Goal: Check status: Check status

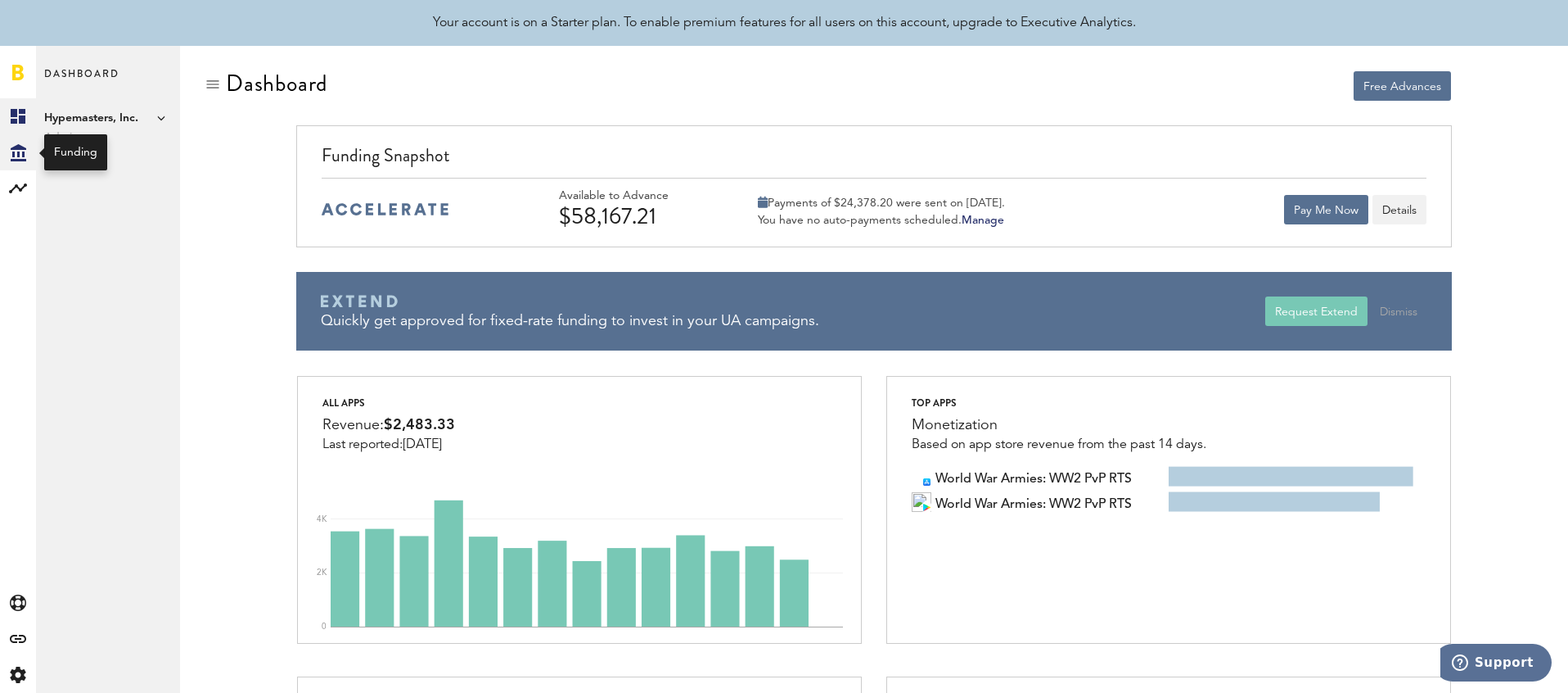
click at [23, 157] on icon "Created with Sketch." at bounding box center [18, 153] width 16 height 18
click at [116, 230] on link "Invoices" at bounding box center [108, 224] width 144 height 36
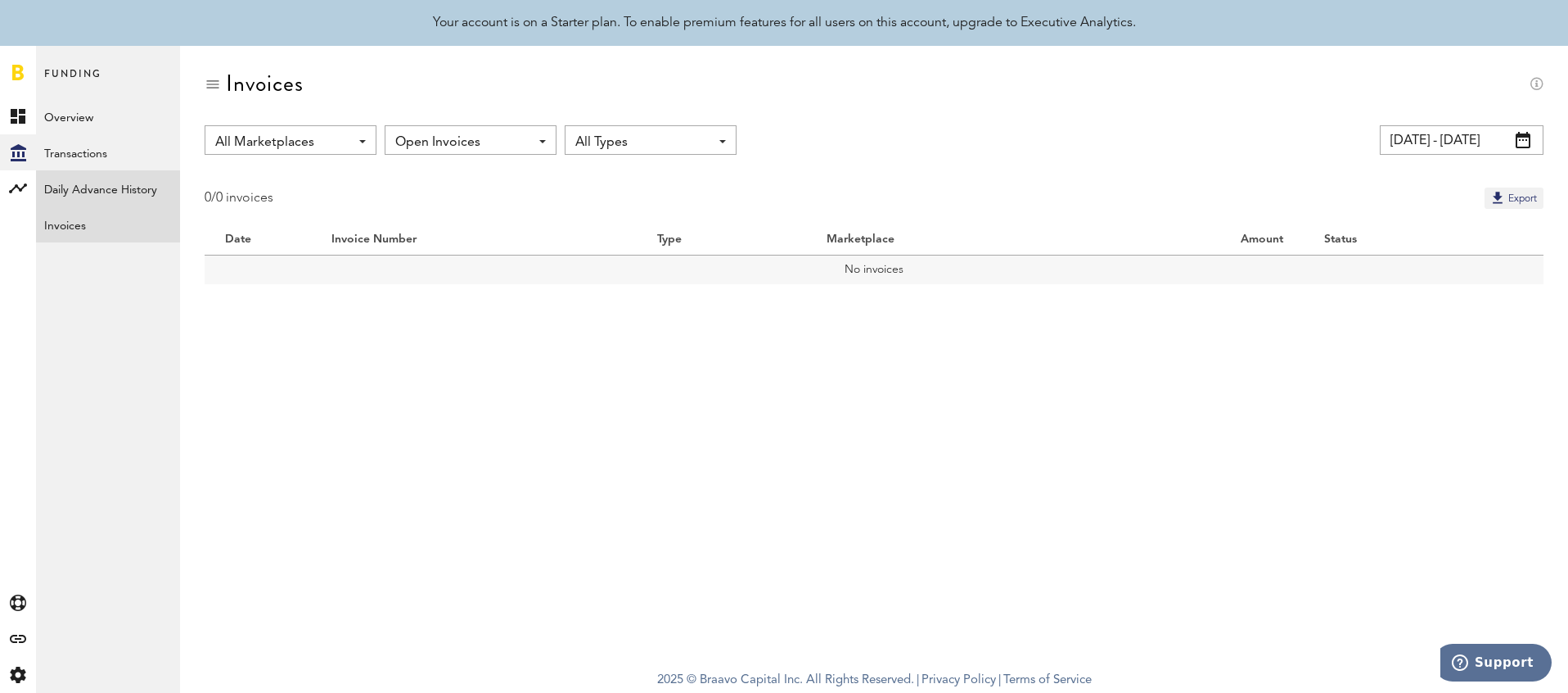
click at [152, 182] on link "Daily Advance History" at bounding box center [108, 188] width 144 height 36
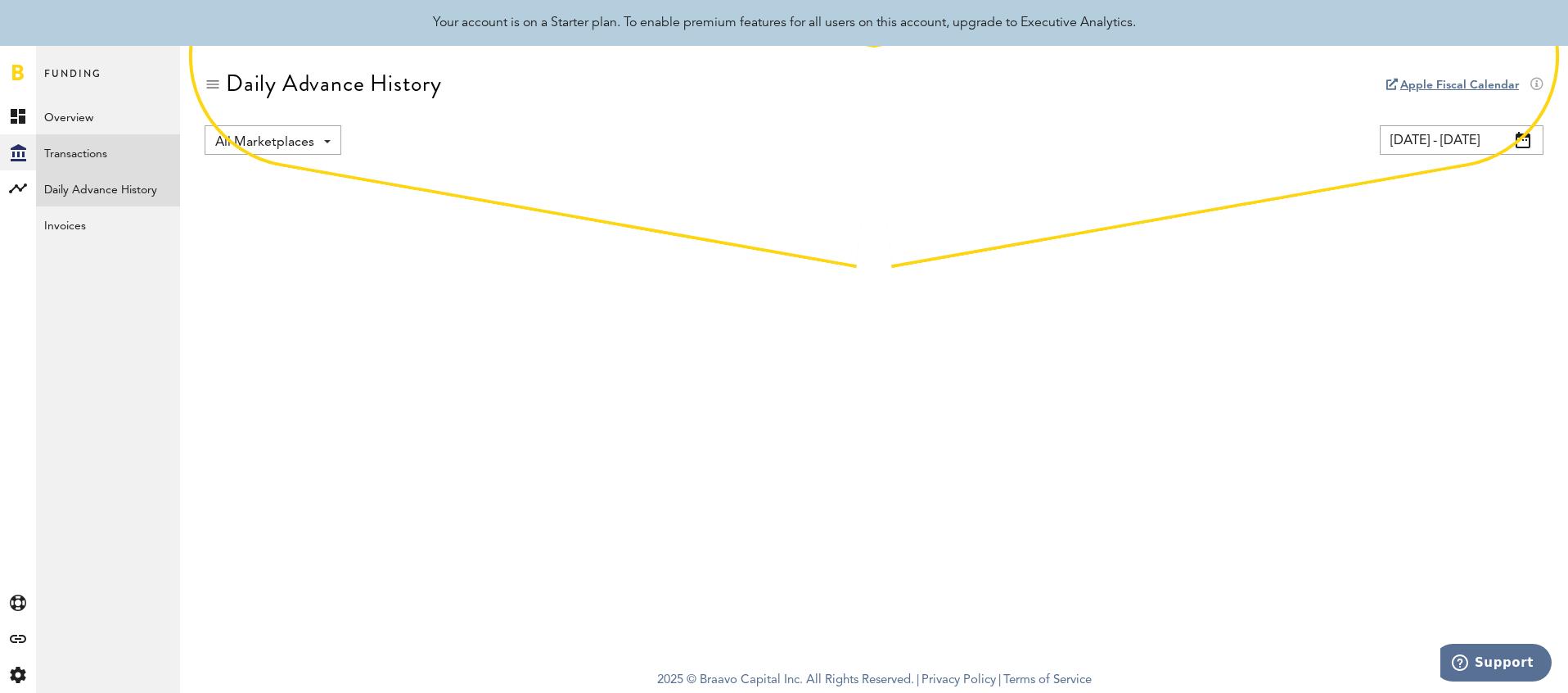
click at [139, 144] on link "Transactions" at bounding box center [108, 152] width 144 height 36
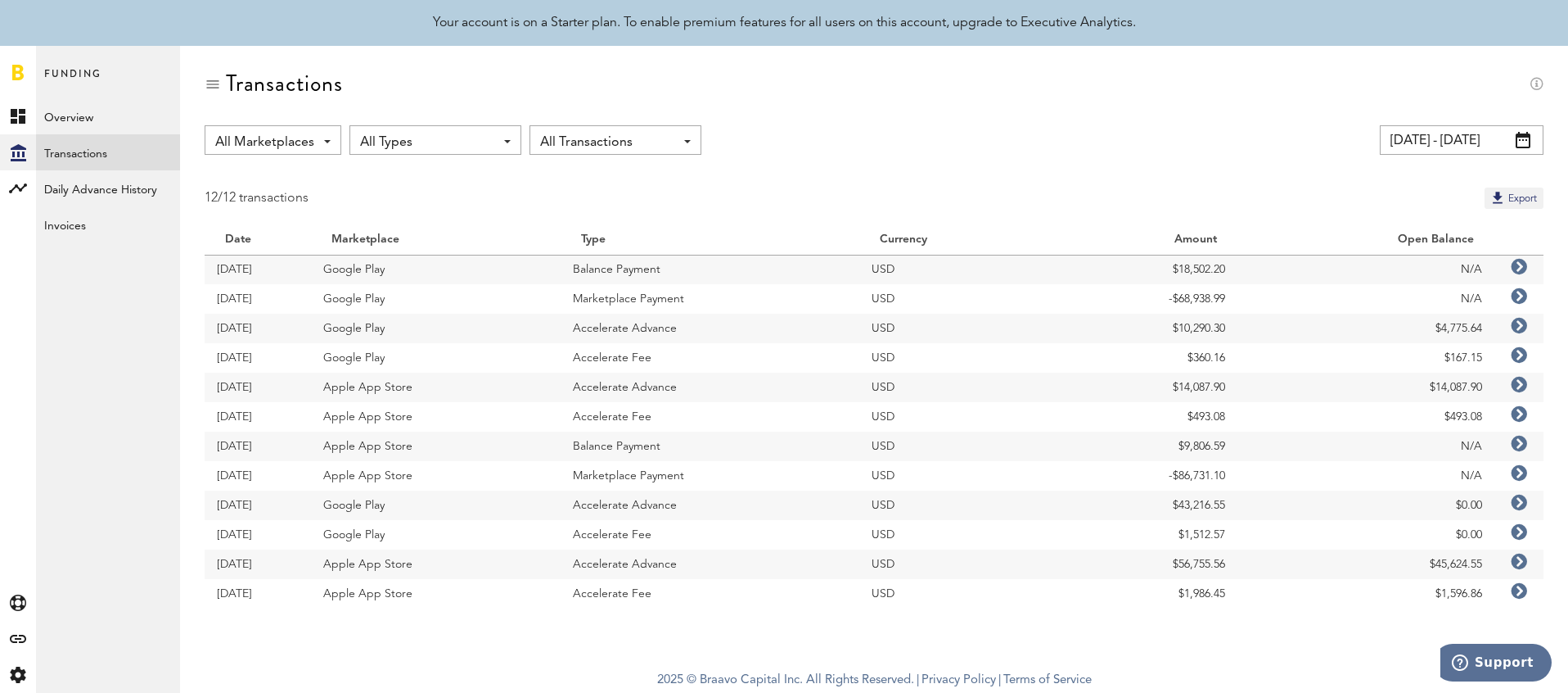
click at [295, 139] on span "All Marketplaces" at bounding box center [265, 142] width 99 height 28
click at [335, 244] on span "Google Play" at bounding box center [304, 237] width 115 height 28
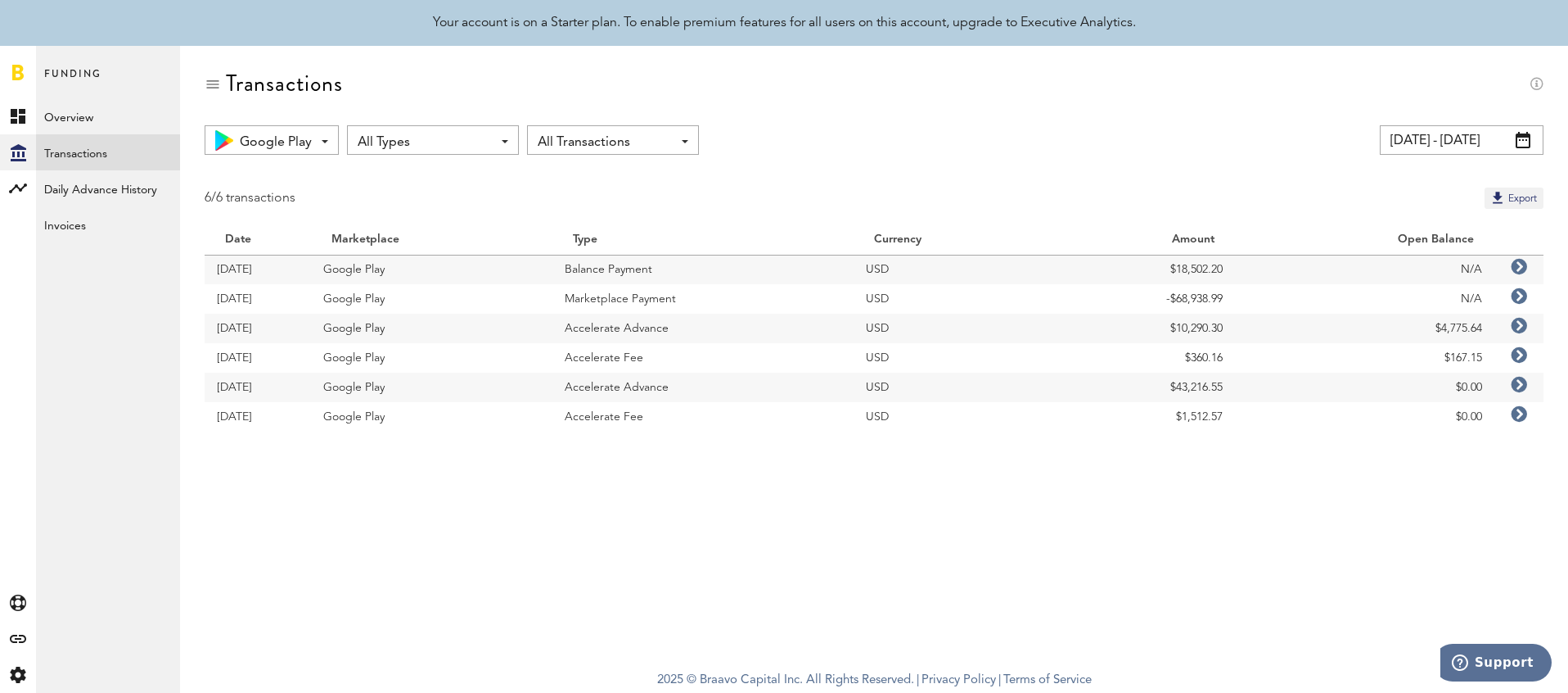
click at [1523, 384] on icon at bounding box center [1519, 385] width 17 height 17
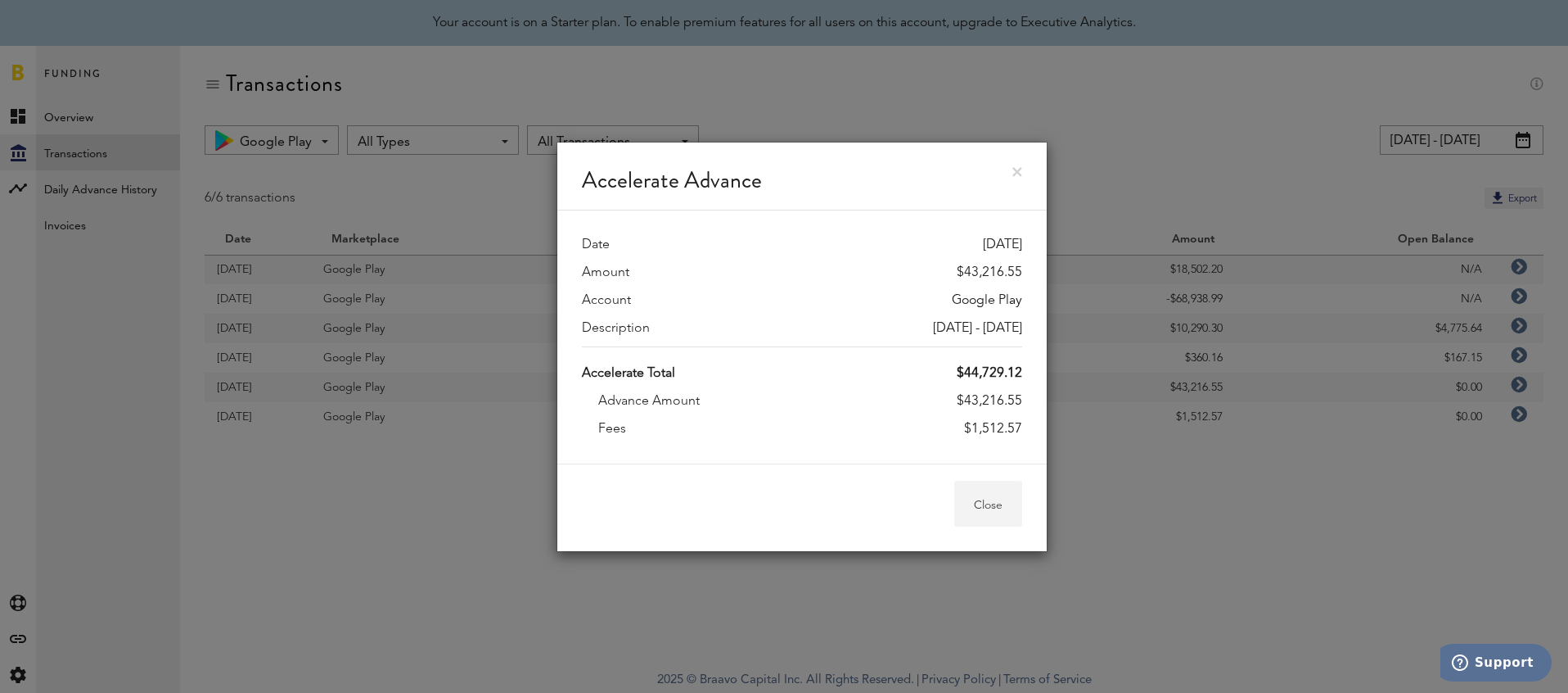
click at [988, 497] on button "Close" at bounding box center [988, 503] width 68 height 46
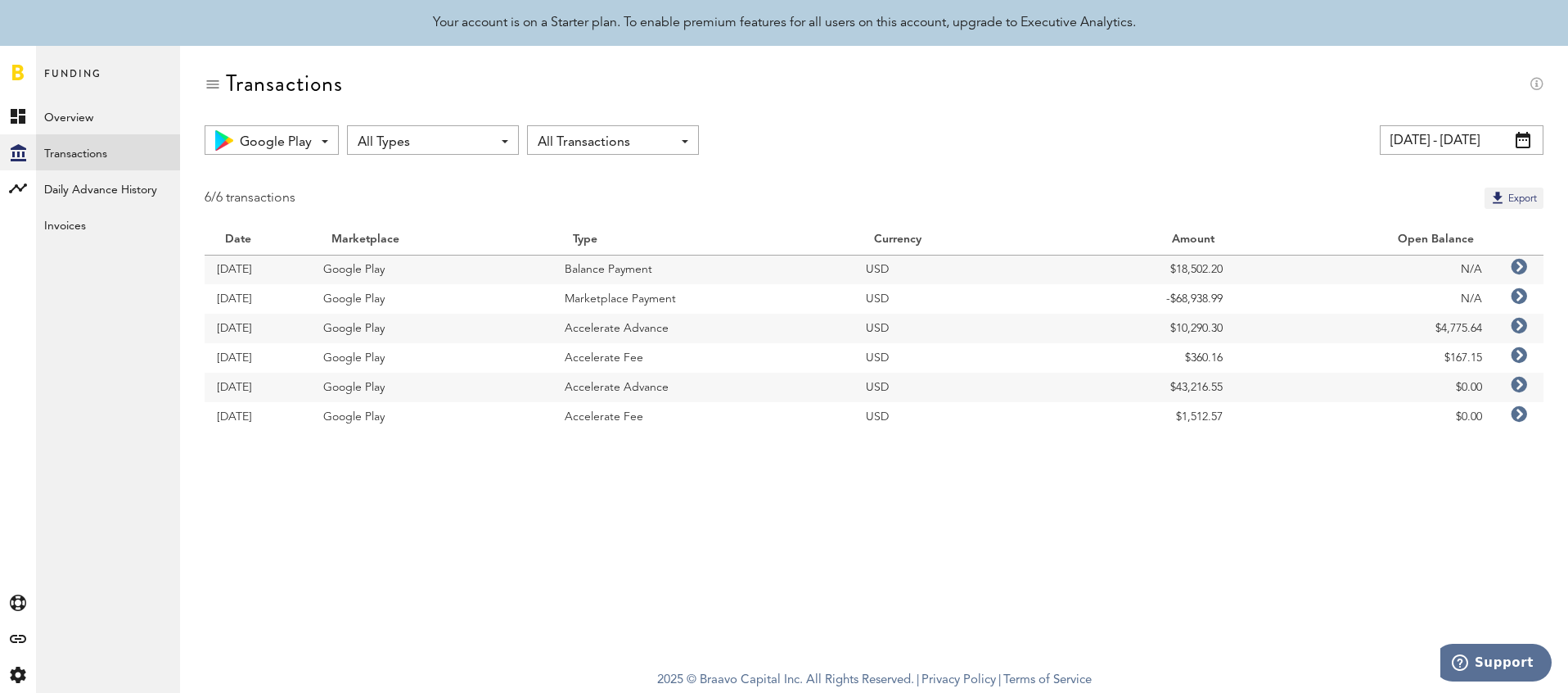
click at [1521, 304] on icon at bounding box center [1519, 296] width 17 height 17
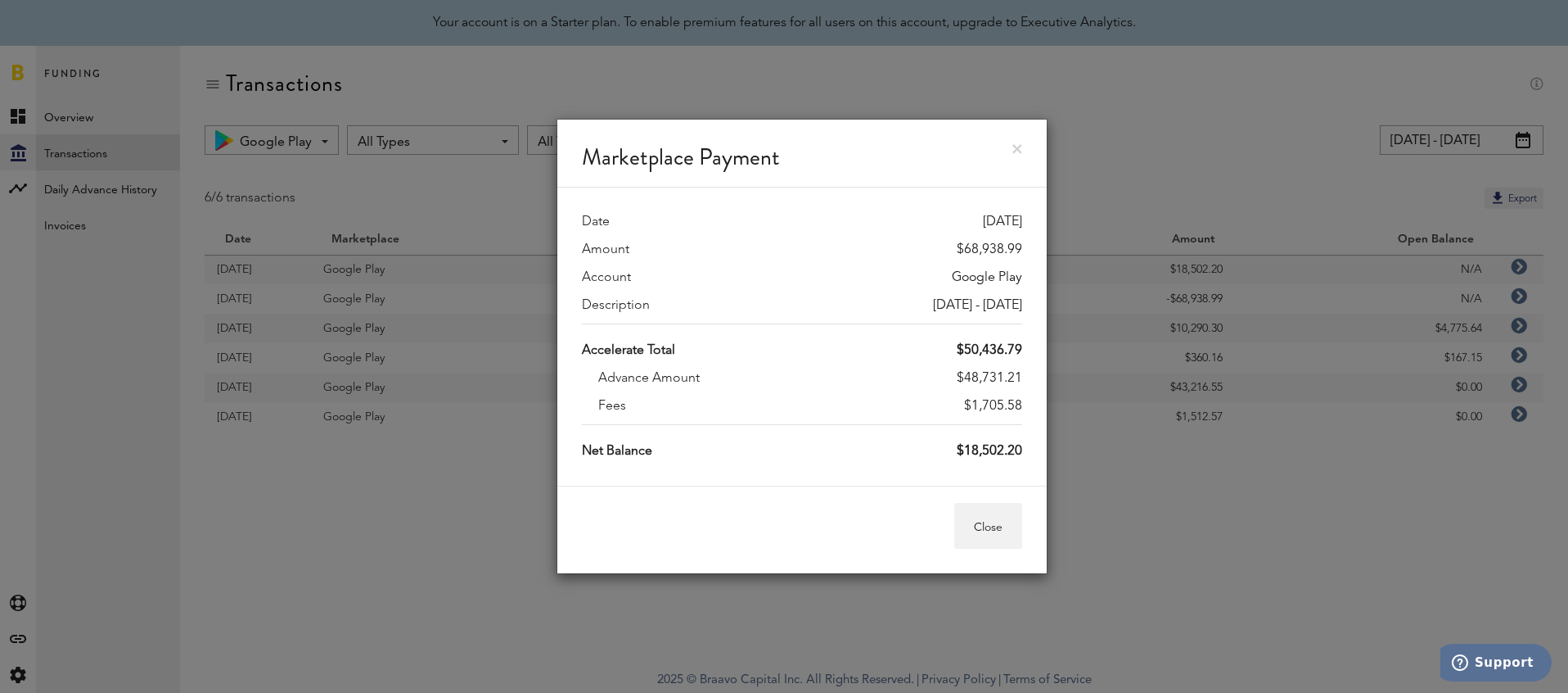
click at [1016, 147] on link at bounding box center [1017, 149] width 10 height 10
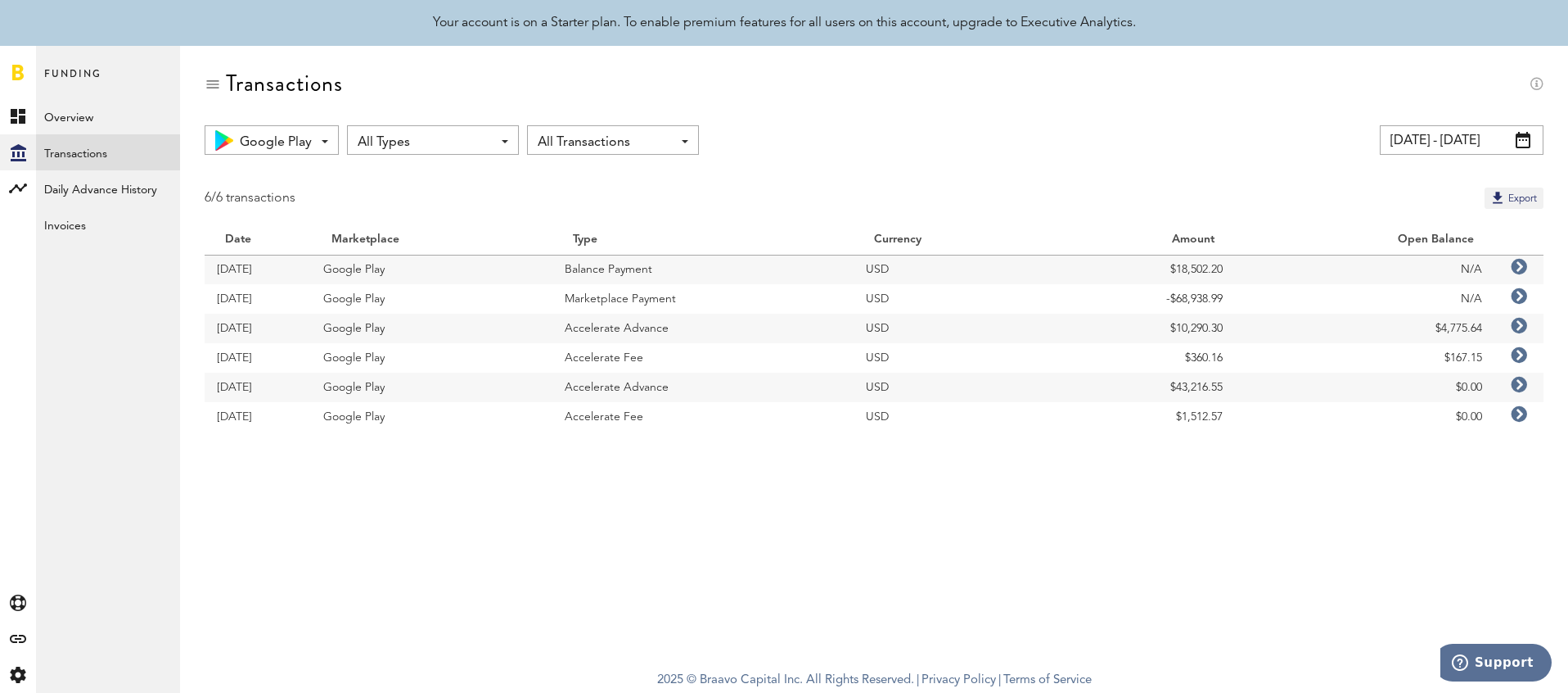
click at [1423, 145] on input "[DATE] - [DATE]" at bounding box center [1461, 139] width 164 height 29
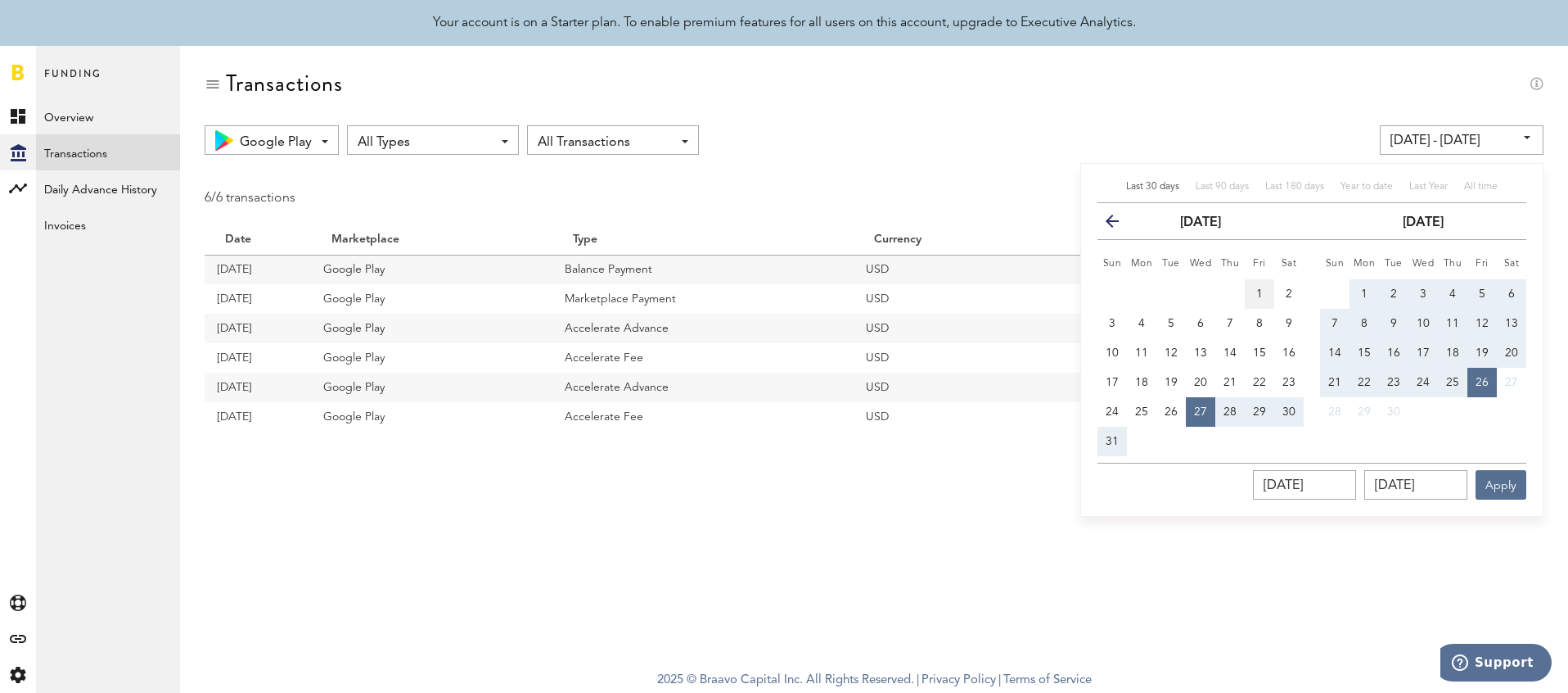
click at [1265, 291] on button "1" at bounding box center [1259, 293] width 29 height 29
type input "[DATE] - [DATE]"
type input "[DATE]"
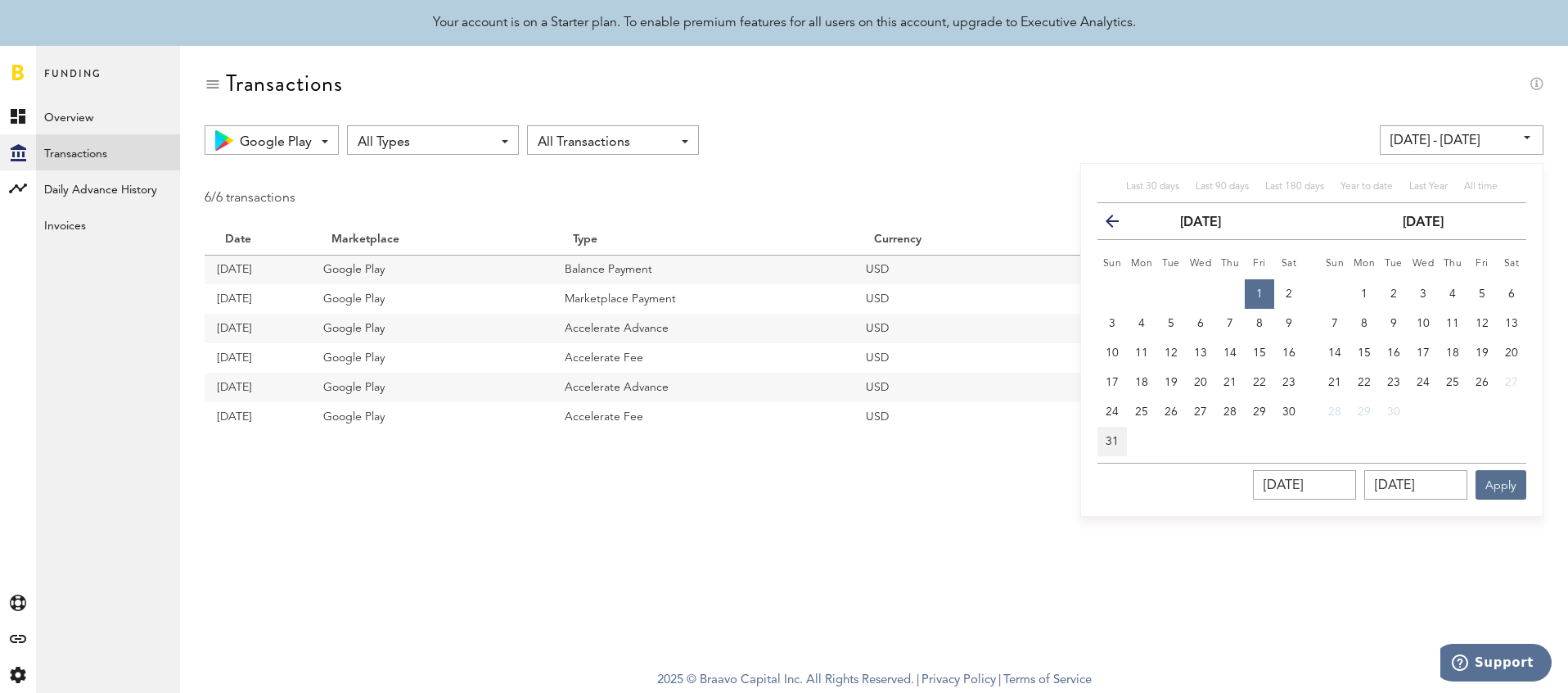
click at [1112, 445] on span "31" at bounding box center [1112, 442] width 13 height 12
type input "[DATE] - [DATE]"
type input "[DATE]"
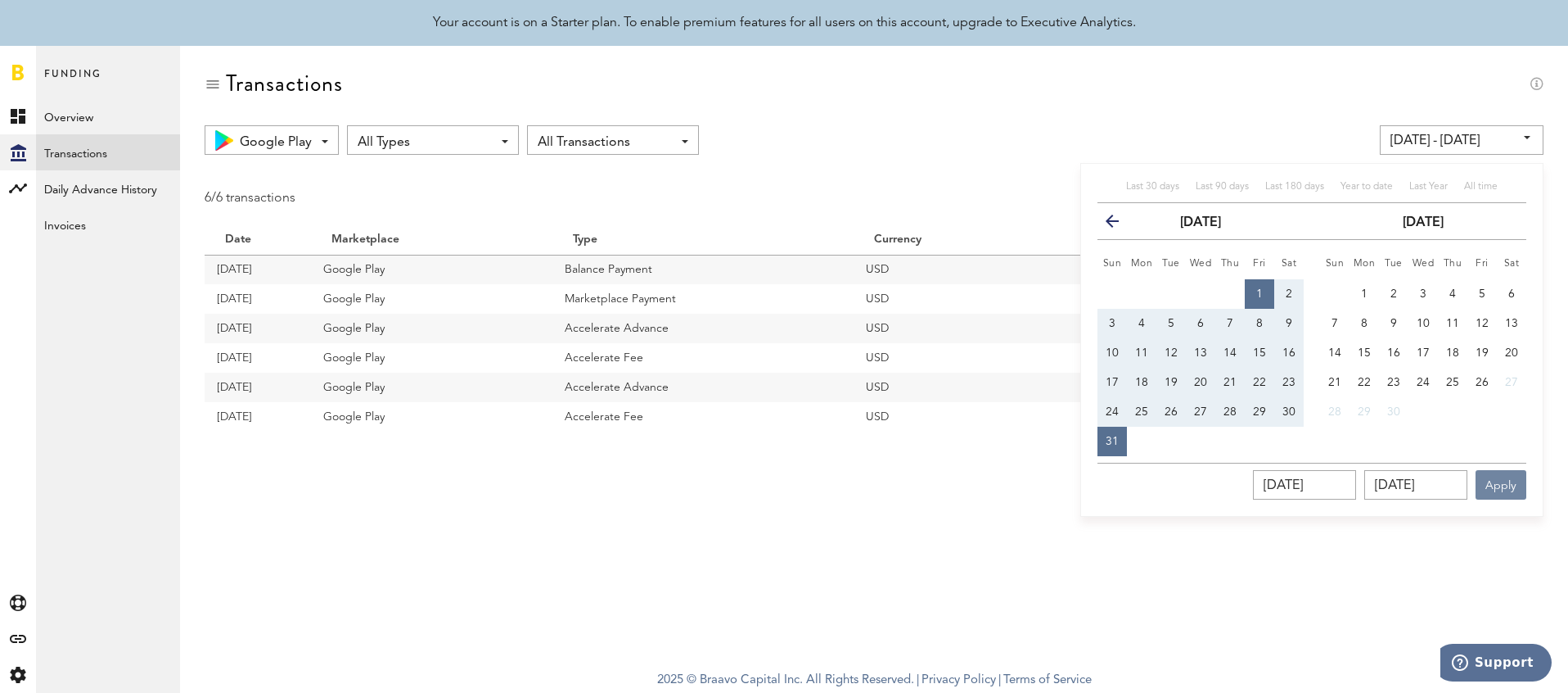
click at [1501, 477] on button "Apply" at bounding box center [1500, 484] width 51 height 29
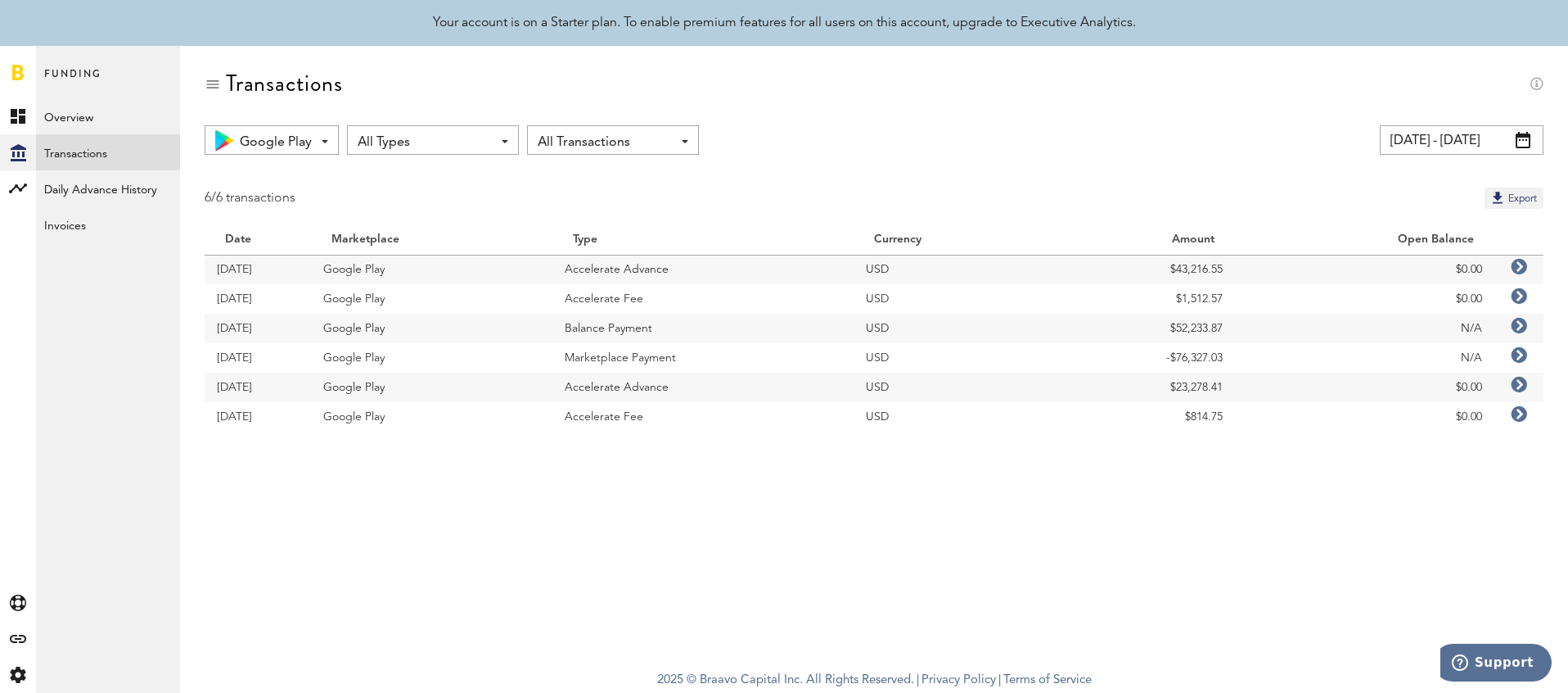
click at [1510, 320] on icon at bounding box center [1519, 326] width 17 height 17
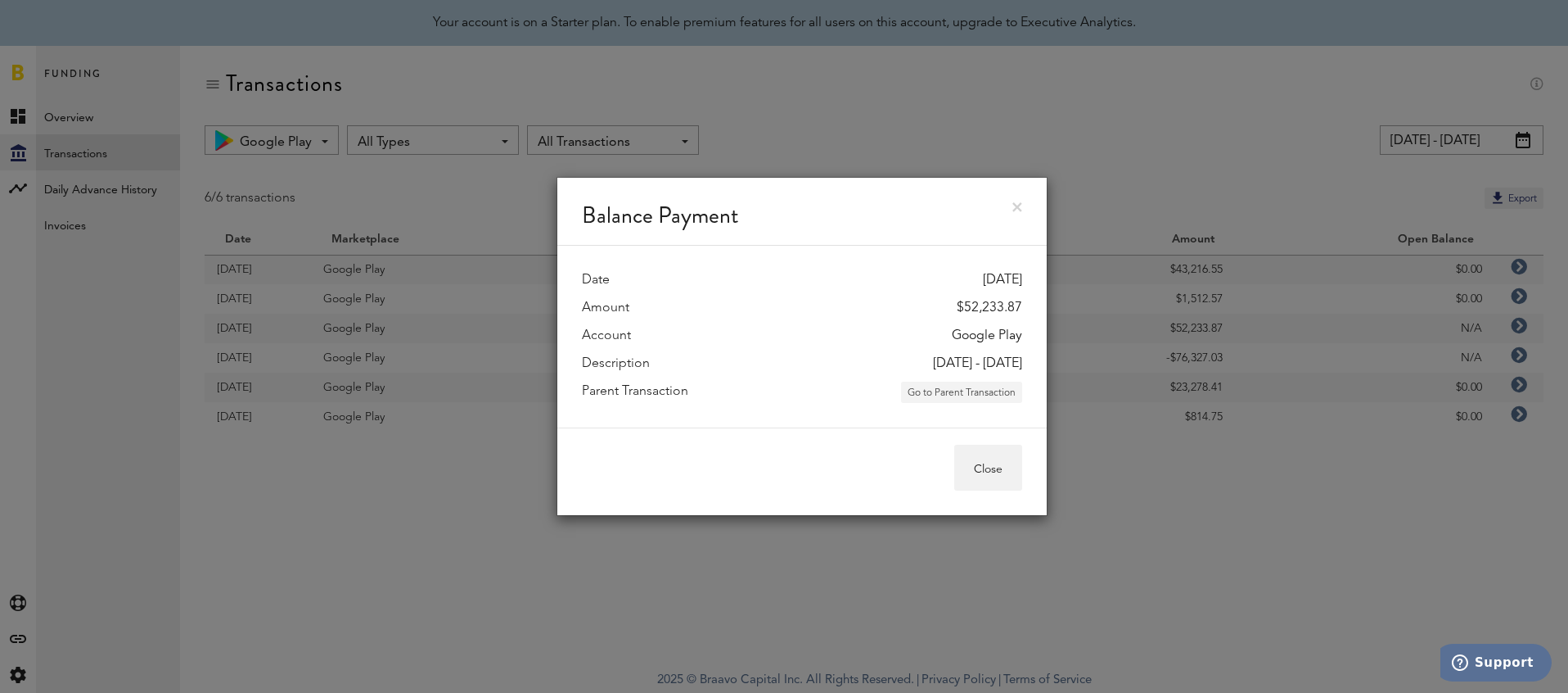
click at [997, 390] on button "Go to Parent Transaction" at bounding box center [961, 392] width 121 height 21
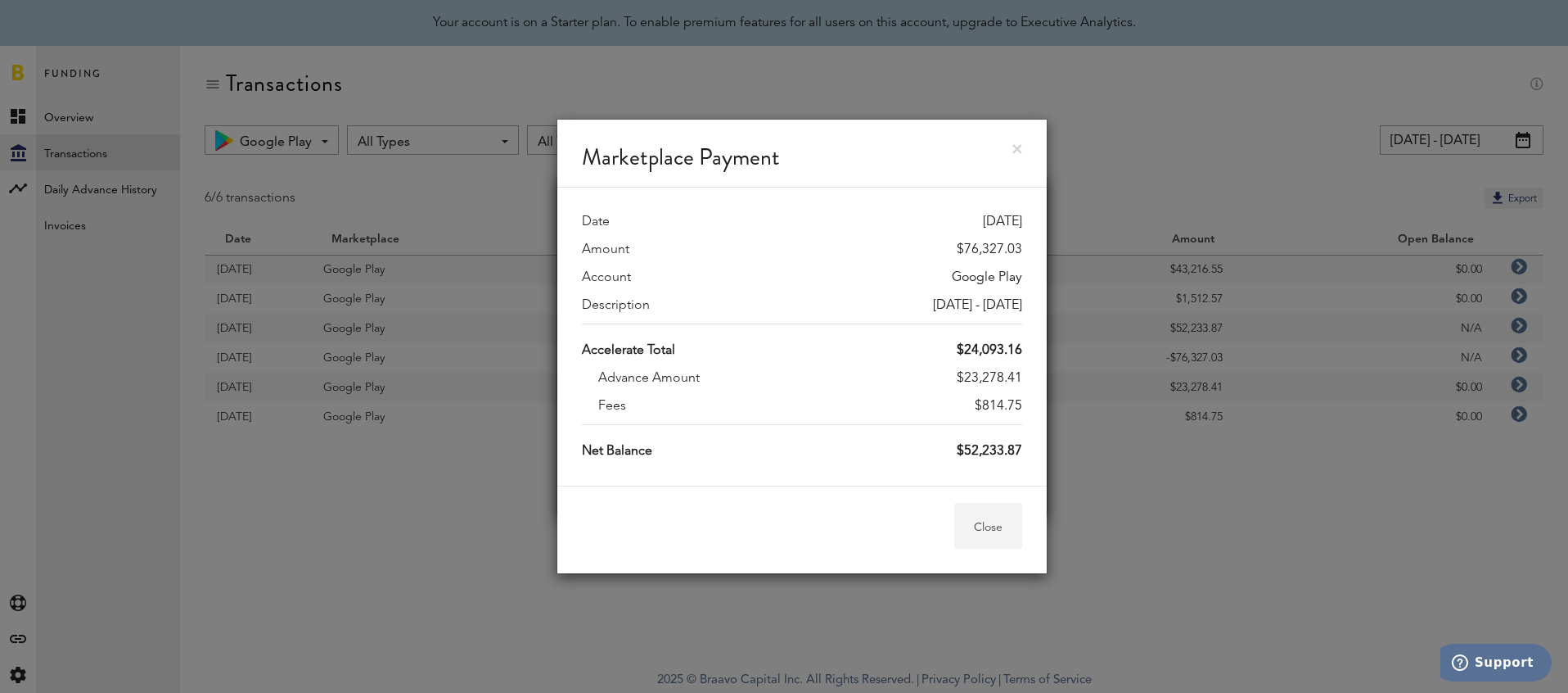
click at [1012, 520] on button "Close" at bounding box center [988, 525] width 68 height 46
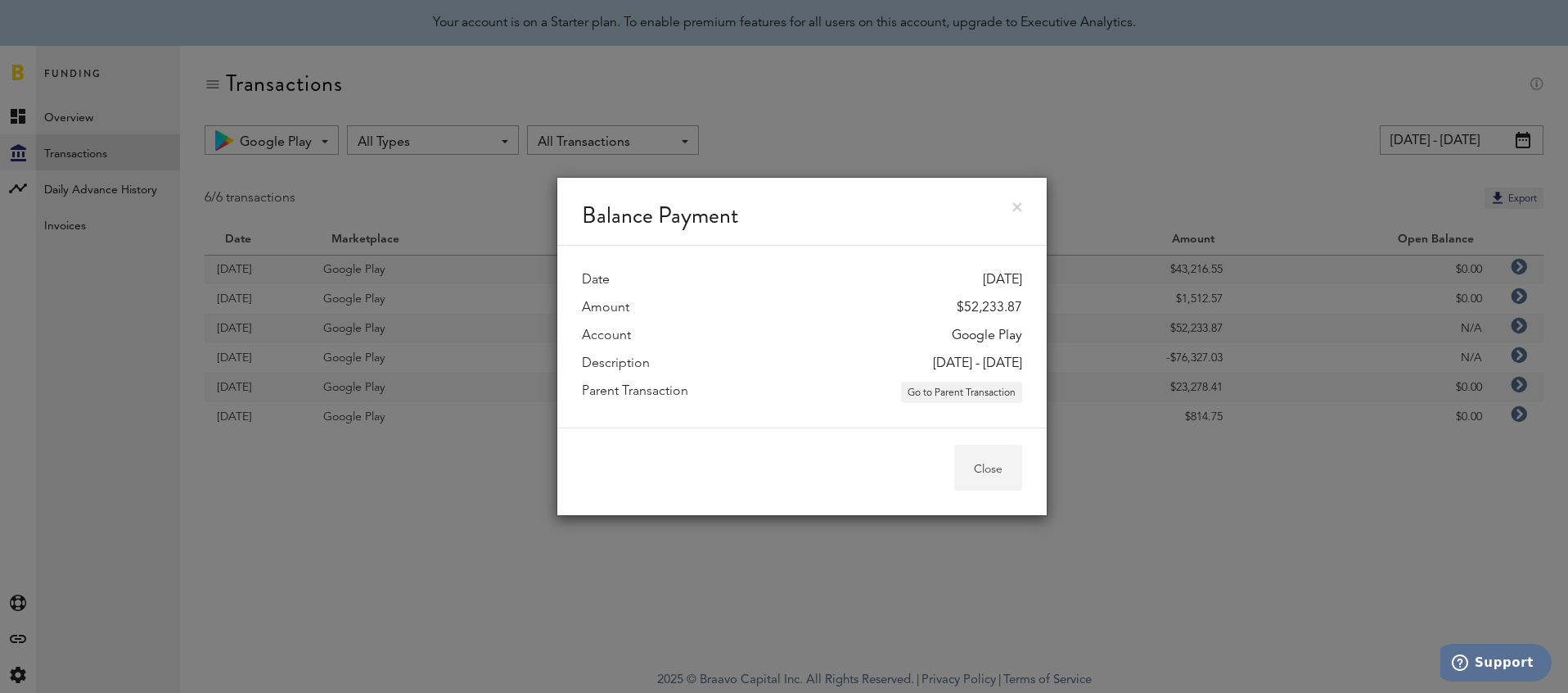
click at [982, 488] on button "Close" at bounding box center [988, 468] width 68 height 46
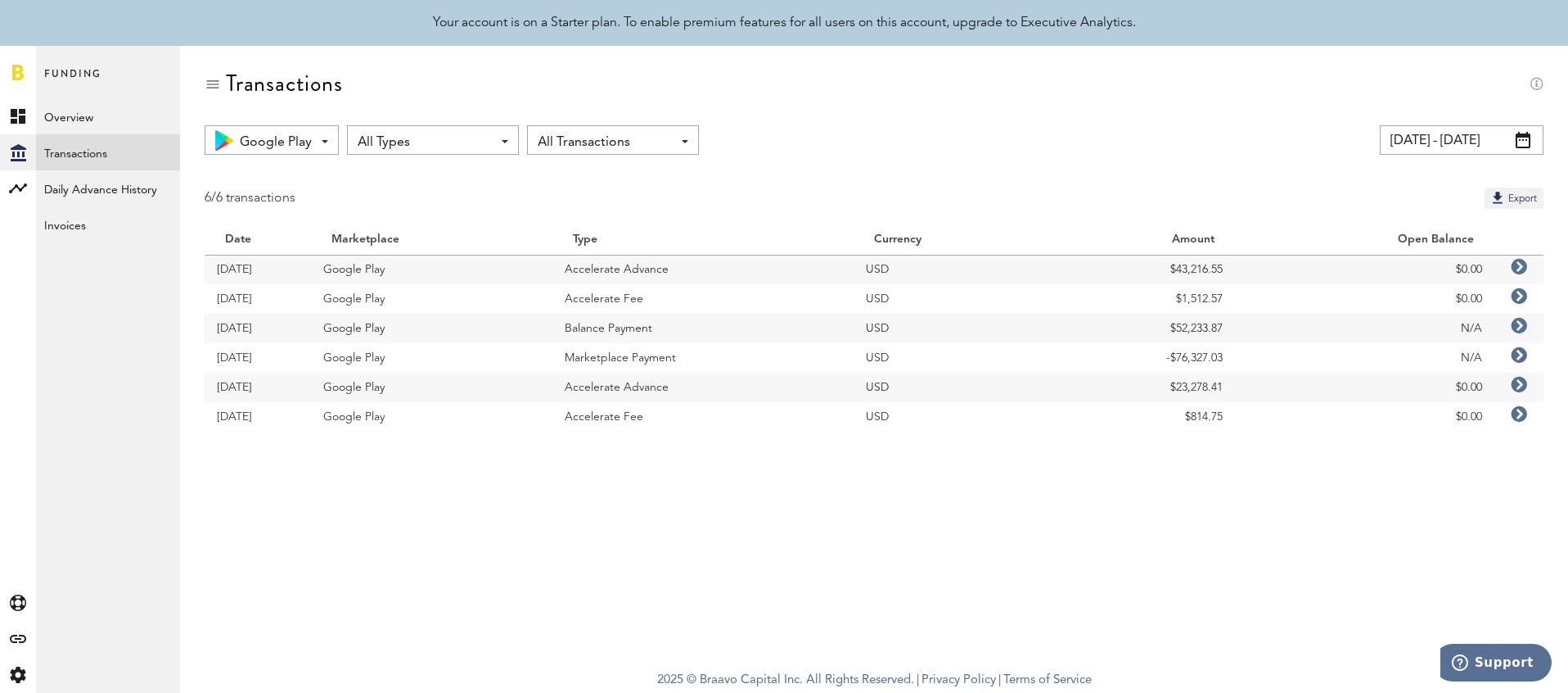
click at [1521, 276] on link at bounding box center [1519, 269] width 17 height 17
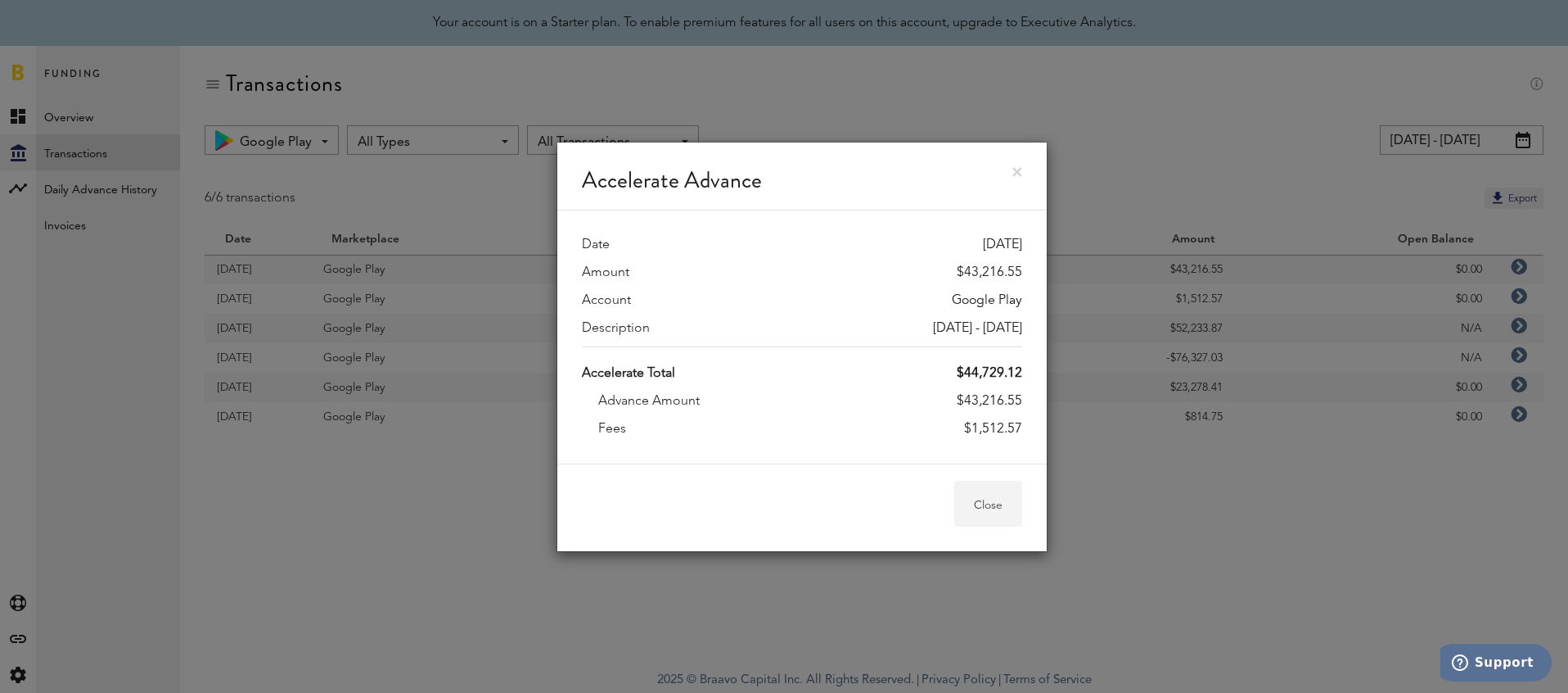
click at [1001, 508] on button "Close" at bounding box center [988, 503] width 68 height 46
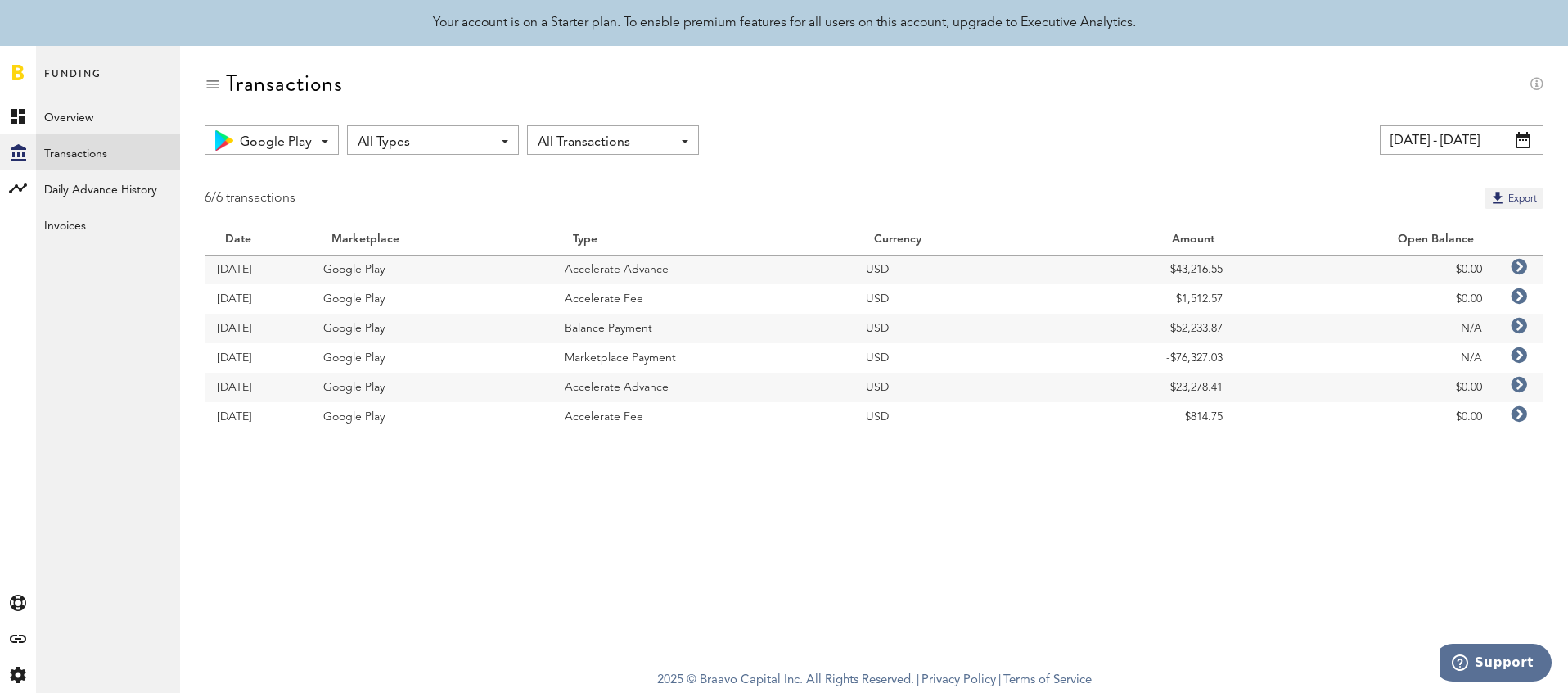
click at [1522, 266] on icon at bounding box center [1519, 267] width 17 height 17
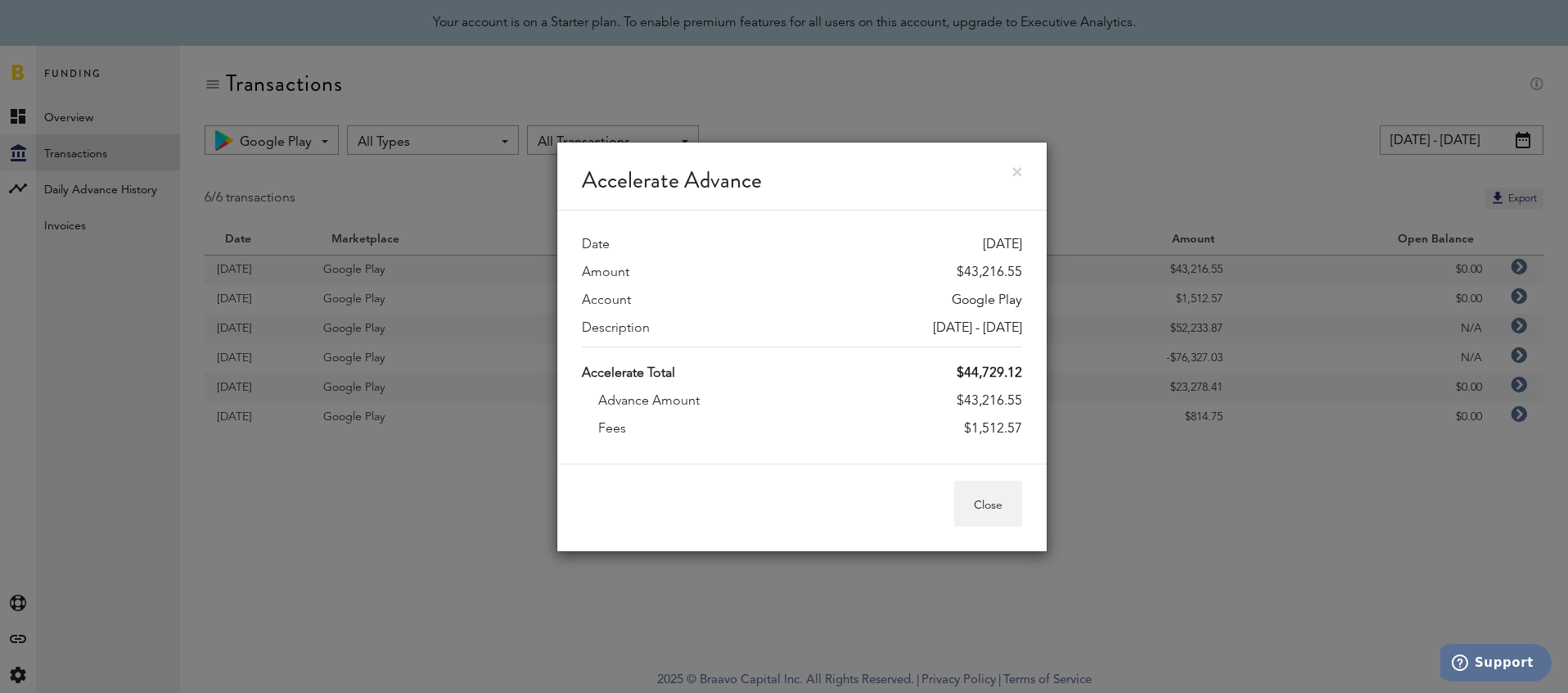
drag, startPoint x: 965, startPoint y: 402, endPoint x: 1037, endPoint y: 402, distance: 72.0
click at [1038, 402] on div "Date [DATE] Amount $43,216.55 Account Google Play Description [DATE] - [DATE] A…" at bounding box center [802, 336] width 489 height 253
click at [982, 501] on button "Close" at bounding box center [988, 503] width 68 height 46
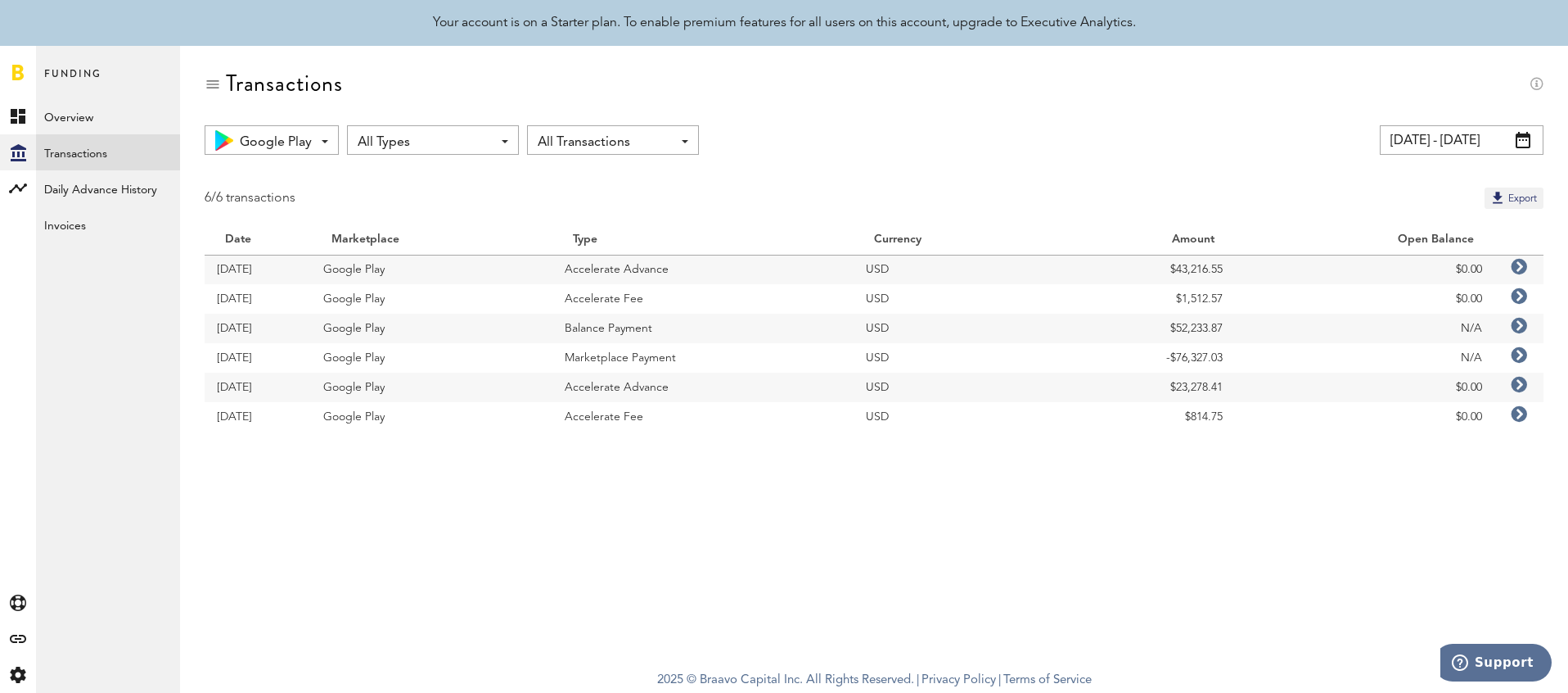
click at [1520, 298] on icon at bounding box center [1519, 296] width 17 height 17
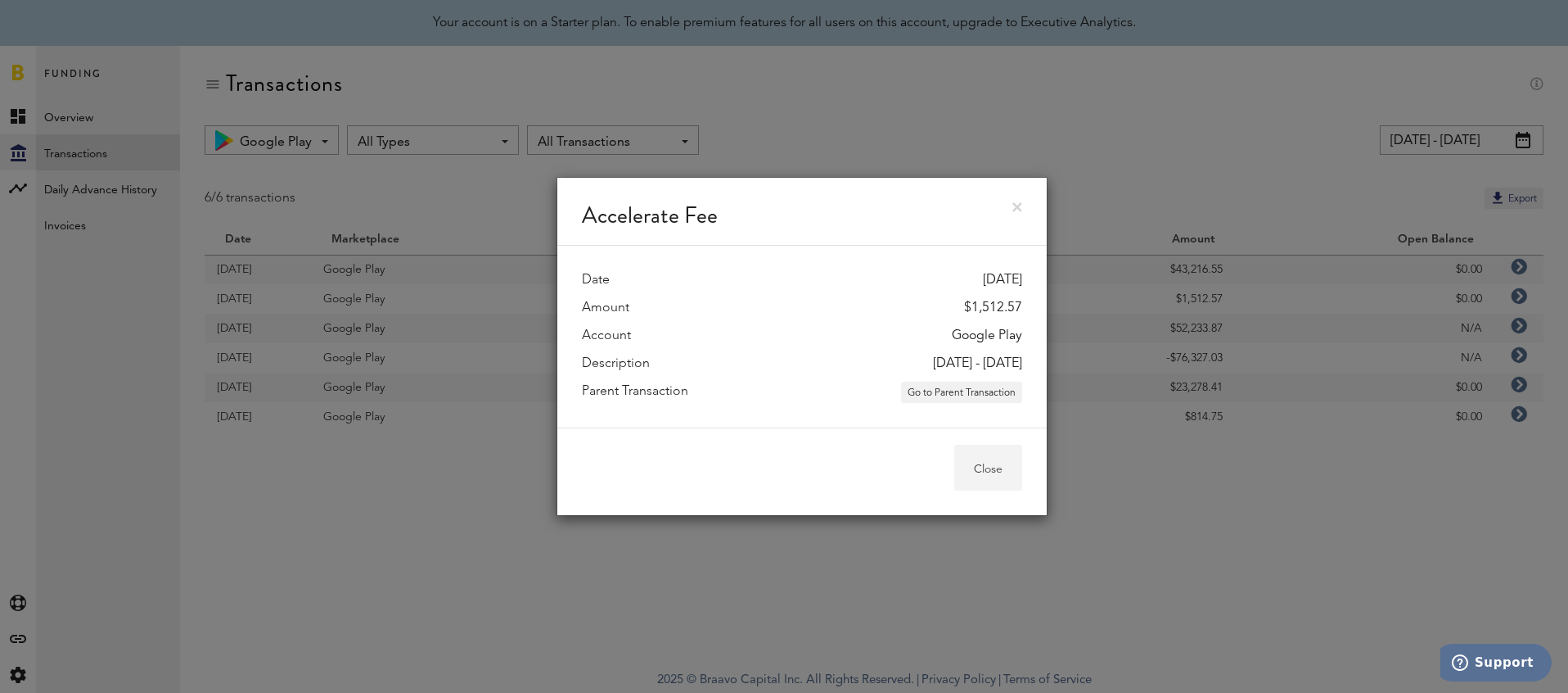
click at [1005, 486] on button "Close" at bounding box center [988, 468] width 68 height 46
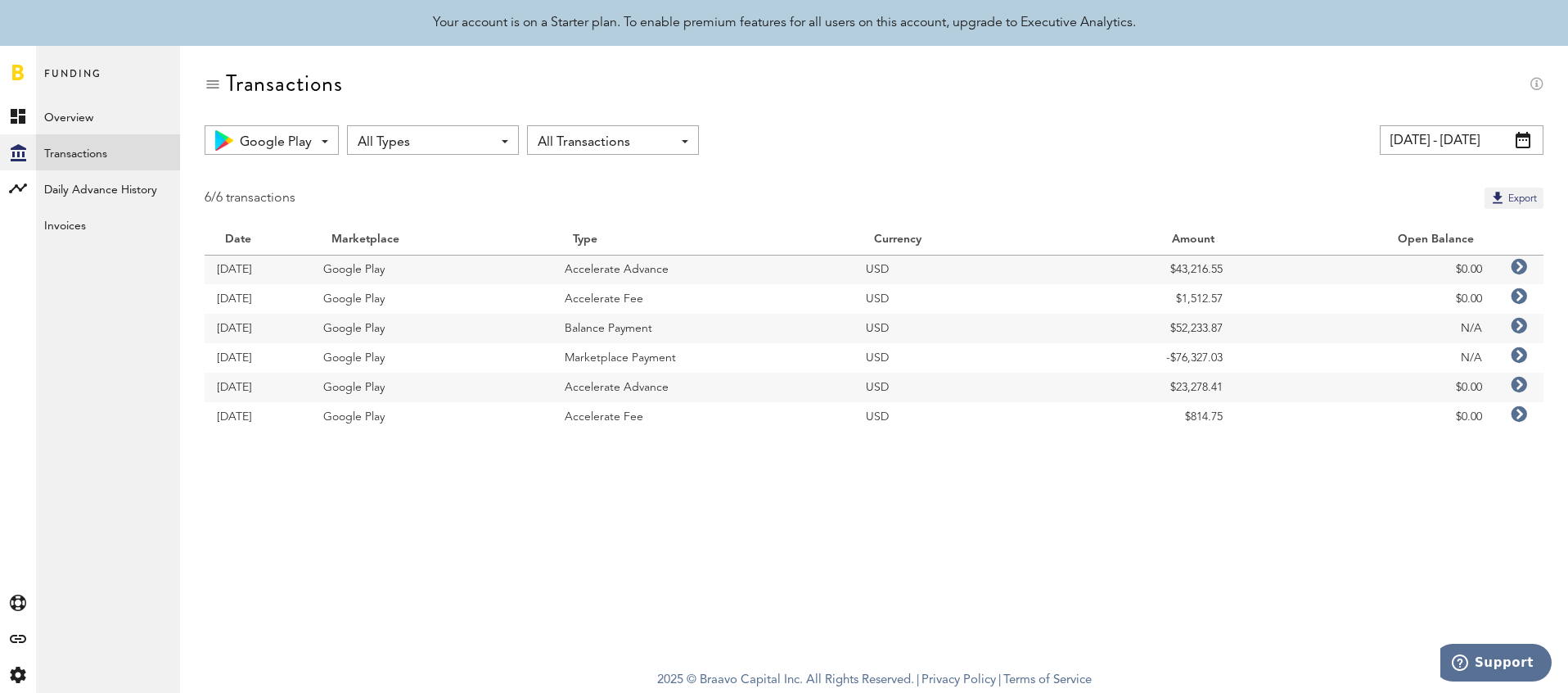
click at [1517, 329] on icon at bounding box center [1519, 326] width 17 height 17
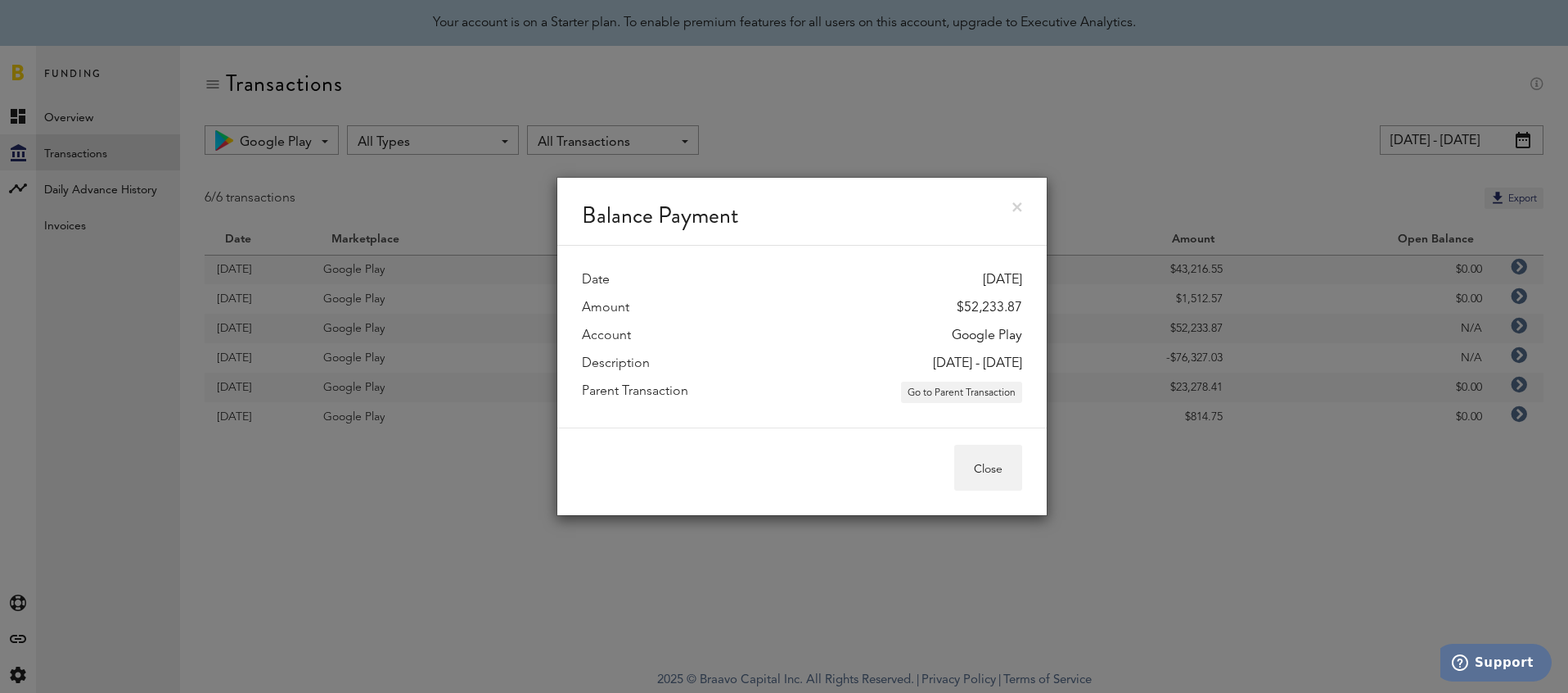
click at [1238, 434] on div "Balance Payment Date [DATE] Amount $52,233.87 Account Google Play Description […" at bounding box center [802, 346] width 1532 height 693
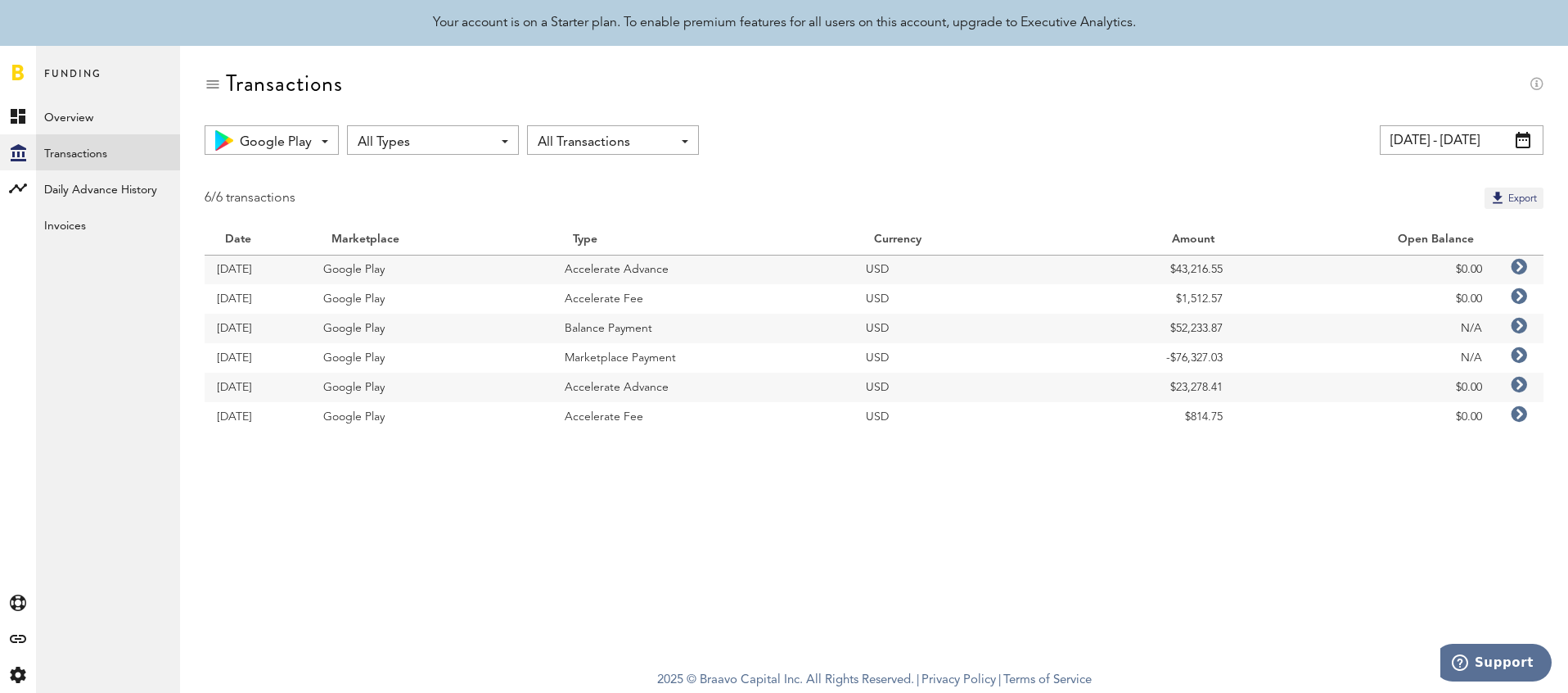
click at [1520, 355] on icon at bounding box center [1519, 356] width 17 height 17
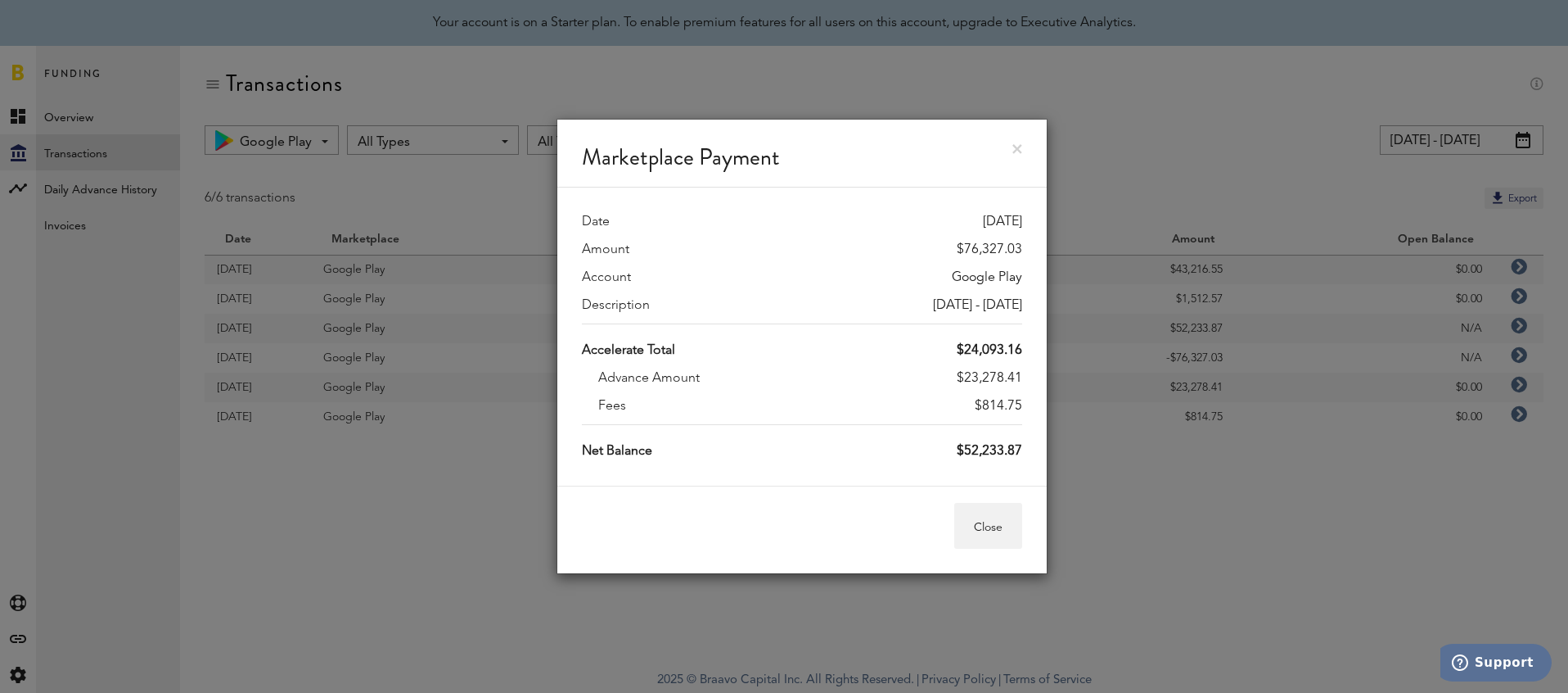
click at [1320, 401] on div "Marketplace Payment Date [DATE] Amount $76,327.03 Account Google Play Descripti…" at bounding box center [802, 346] width 1532 height 693
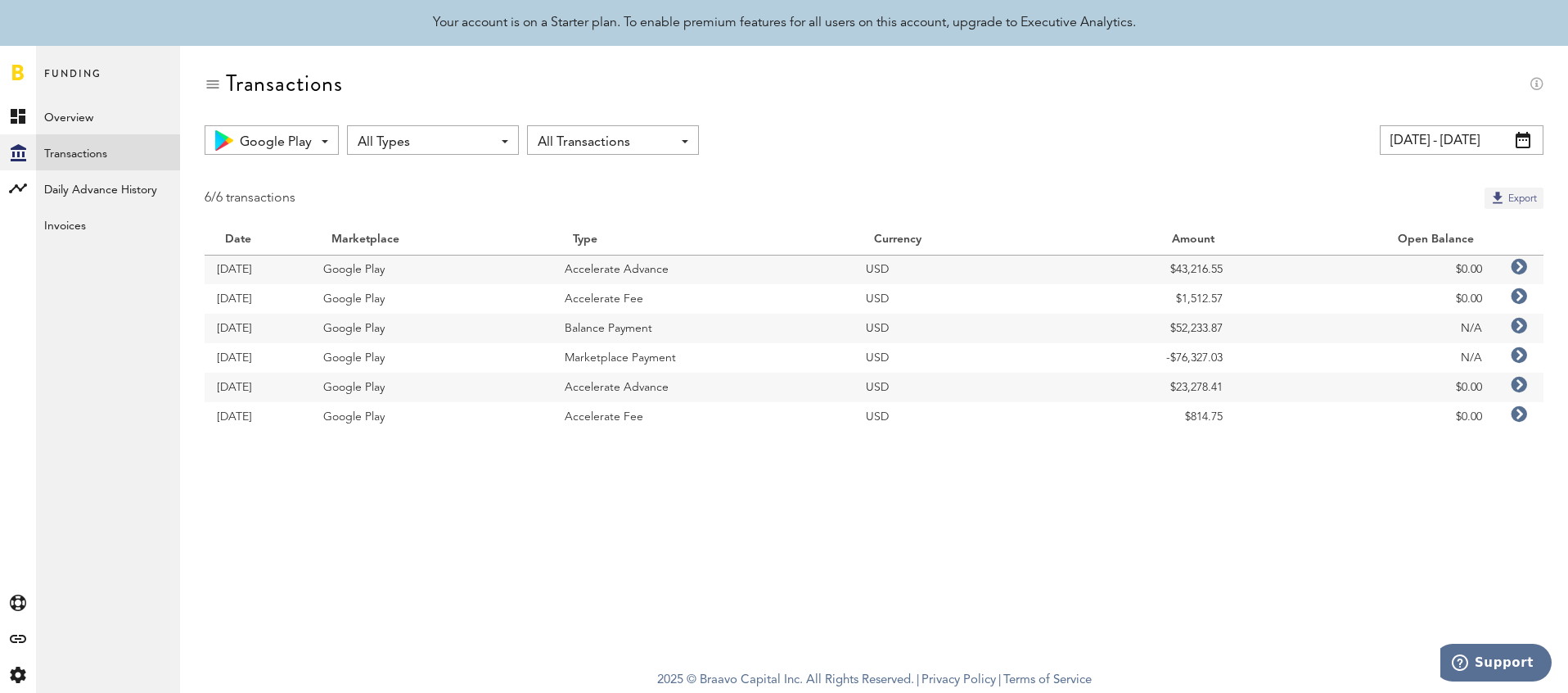
click at [1515, 194] on button "Export" at bounding box center [1514, 198] width 59 height 21
click at [1521, 269] on icon at bounding box center [1519, 267] width 17 height 17
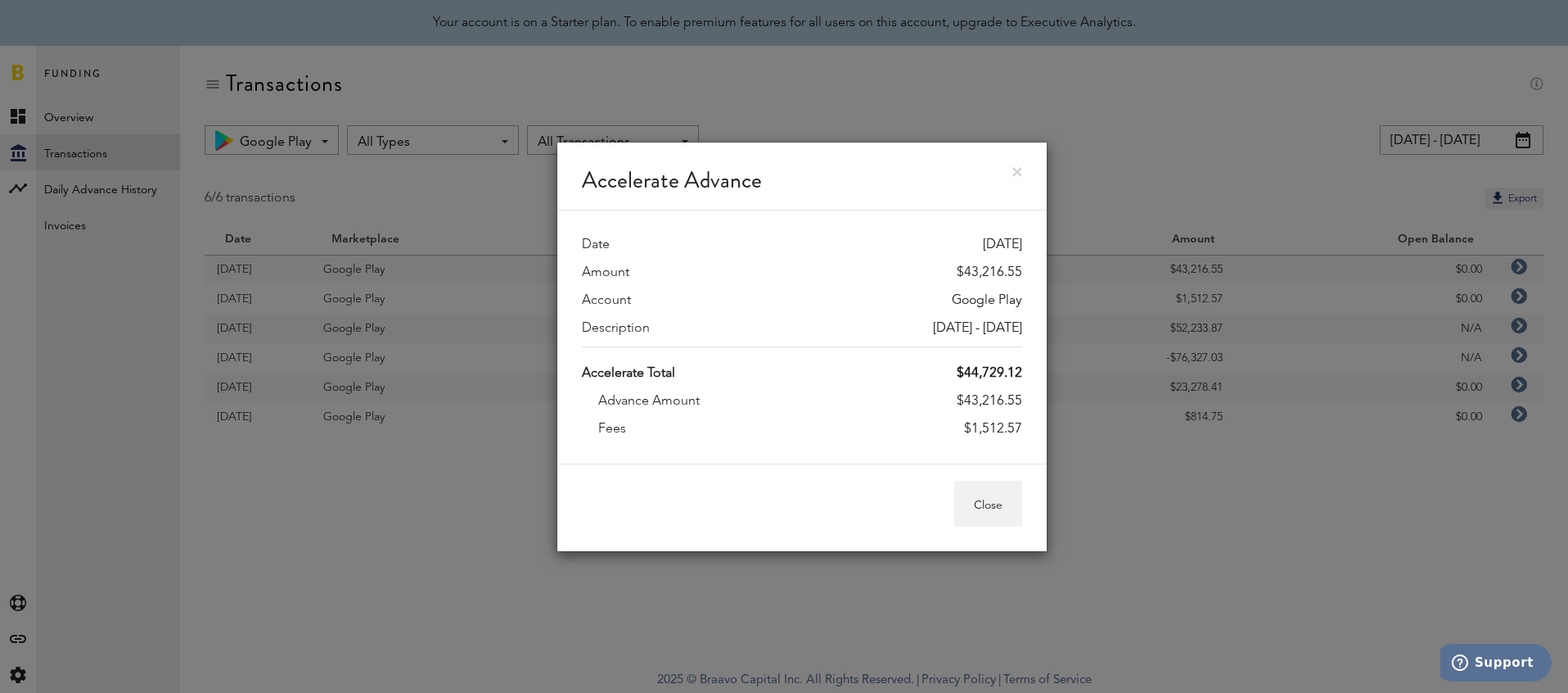
click at [1019, 170] on link at bounding box center [1017, 172] width 10 height 10
